Goal: Navigation & Orientation: Find specific page/section

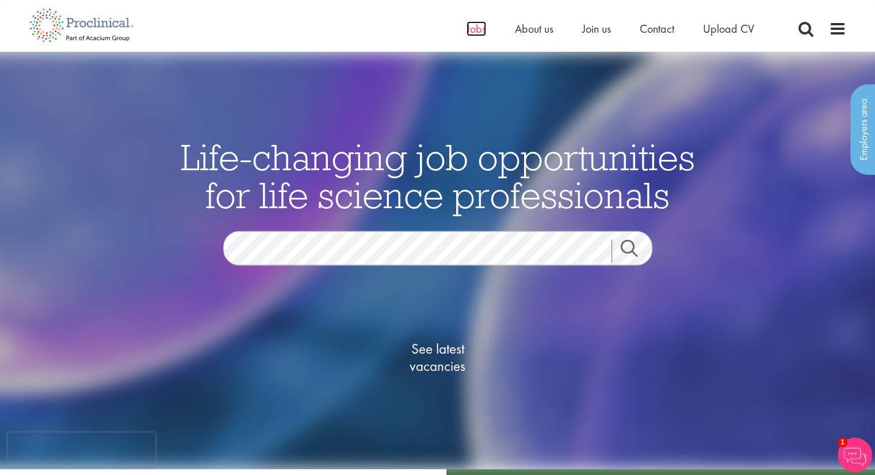
click at [471, 32] on span "Jobs" at bounding box center [476, 28] width 20 height 15
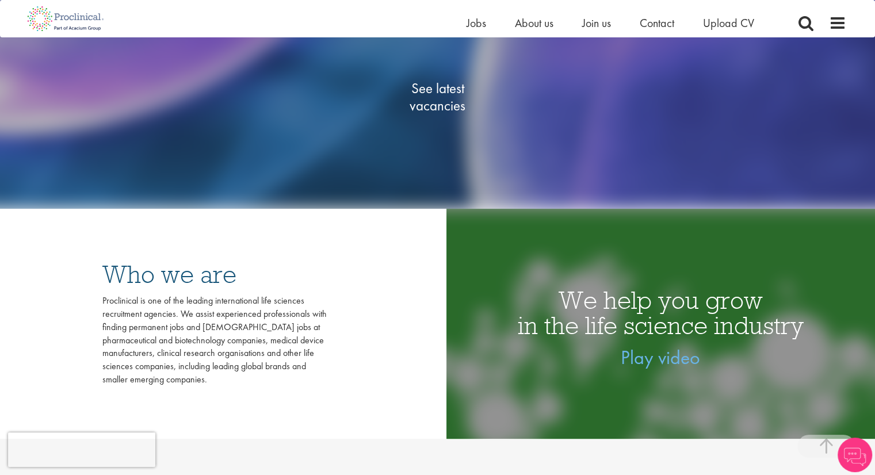
scroll to position [246, 0]
click at [446, 99] on span "See latest vacancies" at bounding box center [437, 97] width 115 height 34
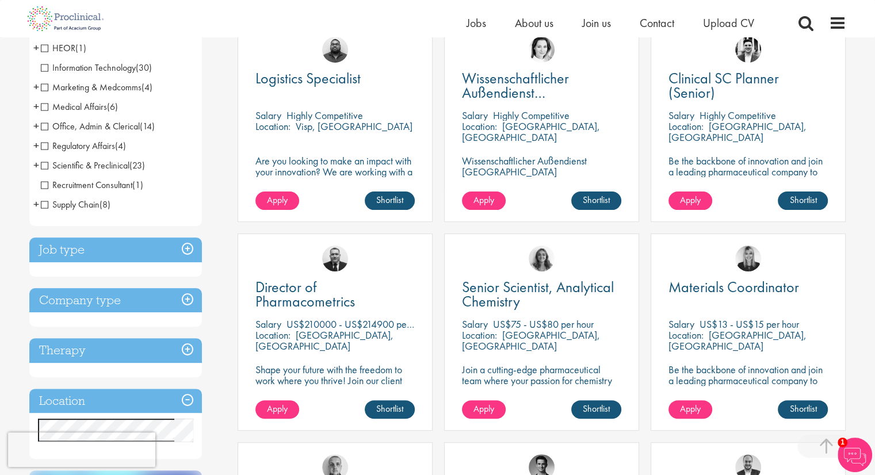
scroll to position [235, 0]
